Goal: Communication & Community: Answer question/provide support

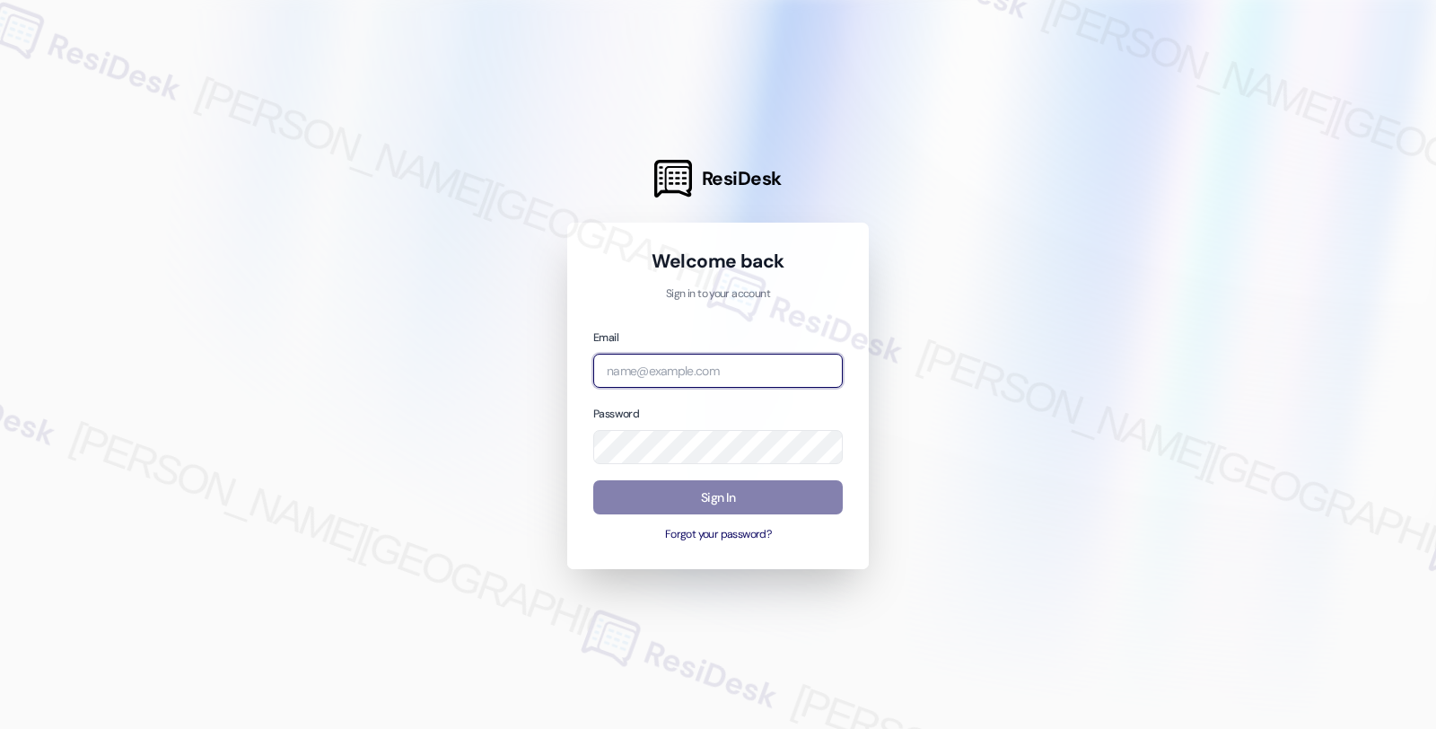
click at [662, 373] on input "email" at bounding box center [718, 371] width 250 height 35
type input "automated-surveys-americas_rental_managers-fides.[PERSON_NAME]@americas_rental_…"
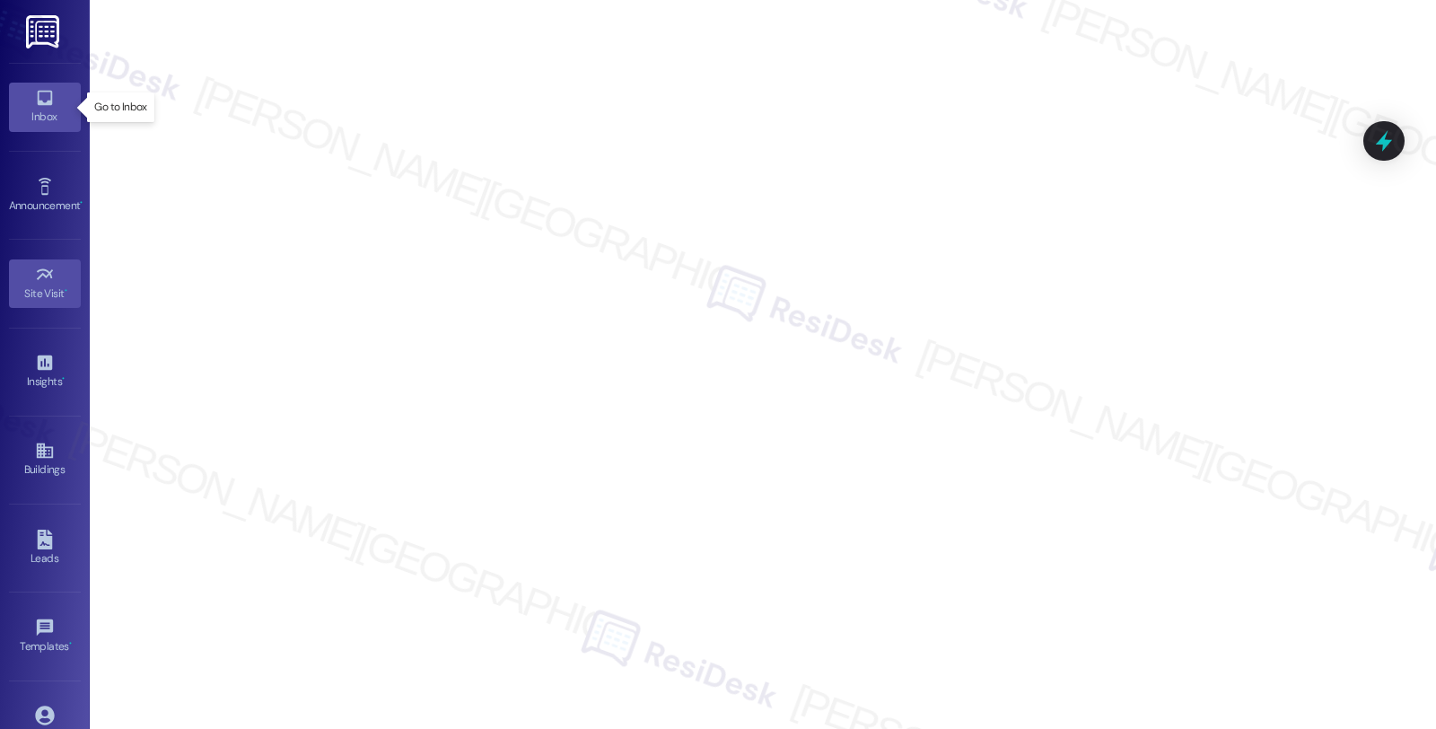
click at [22, 99] on link "Inbox" at bounding box center [45, 107] width 72 height 48
